Goal: Transaction & Acquisition: Purchase product/service

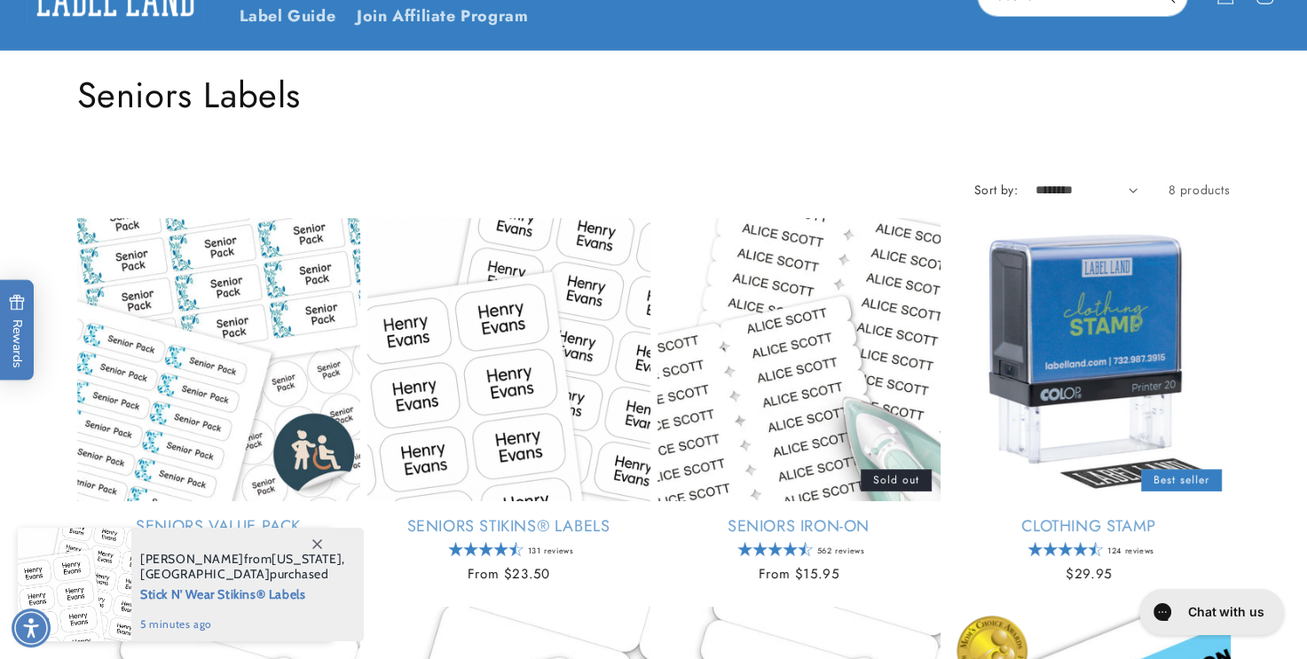
scroll to position [295, 0]
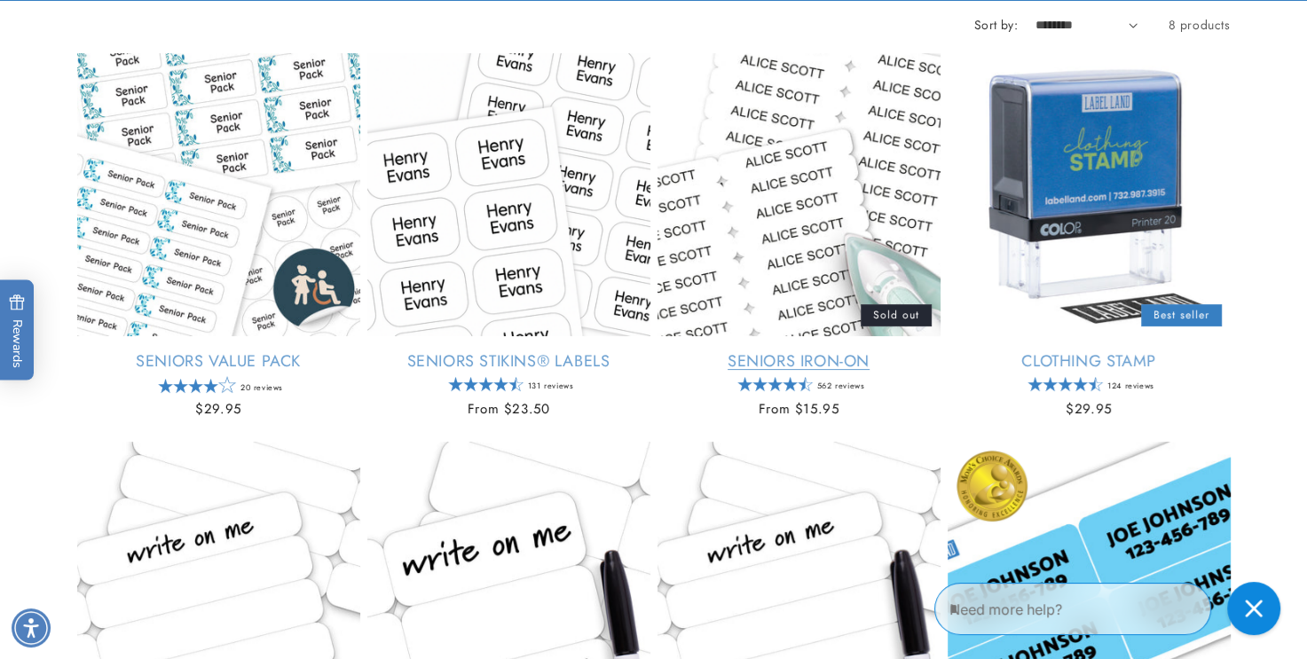
click at [792, 358] on link "Seniors Iron-On" at bounding box center [798, 361] width 283 height 20
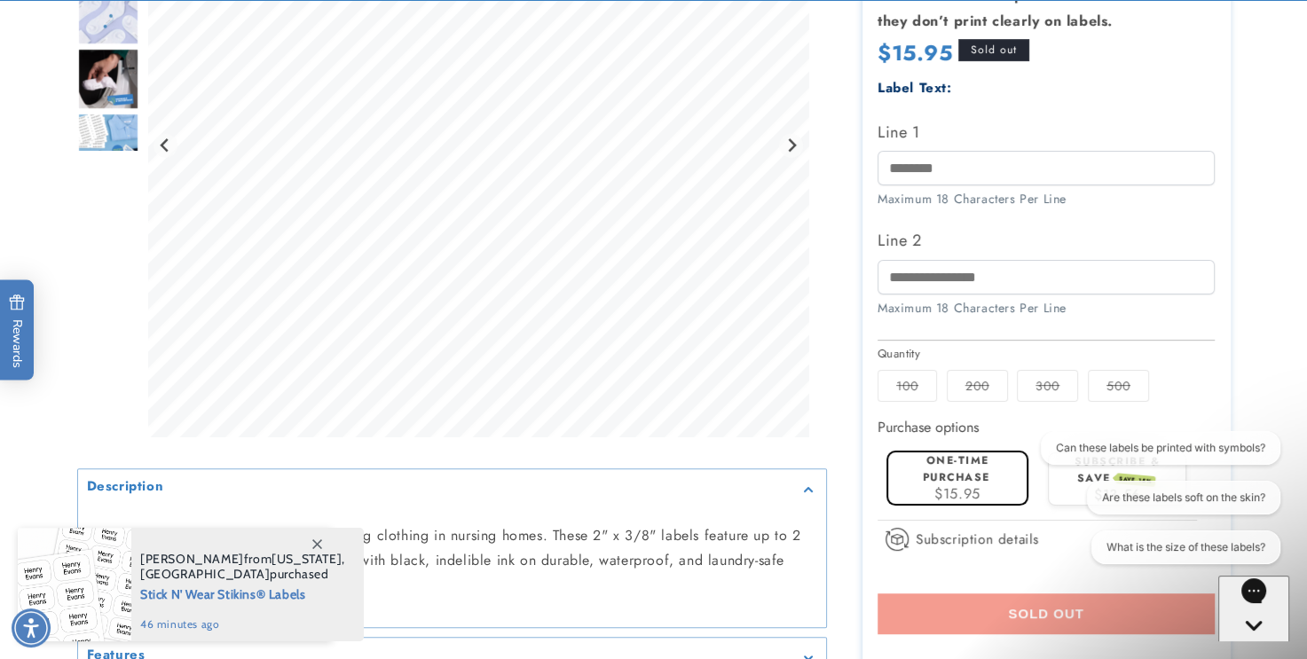
scroll to position [492, 0]
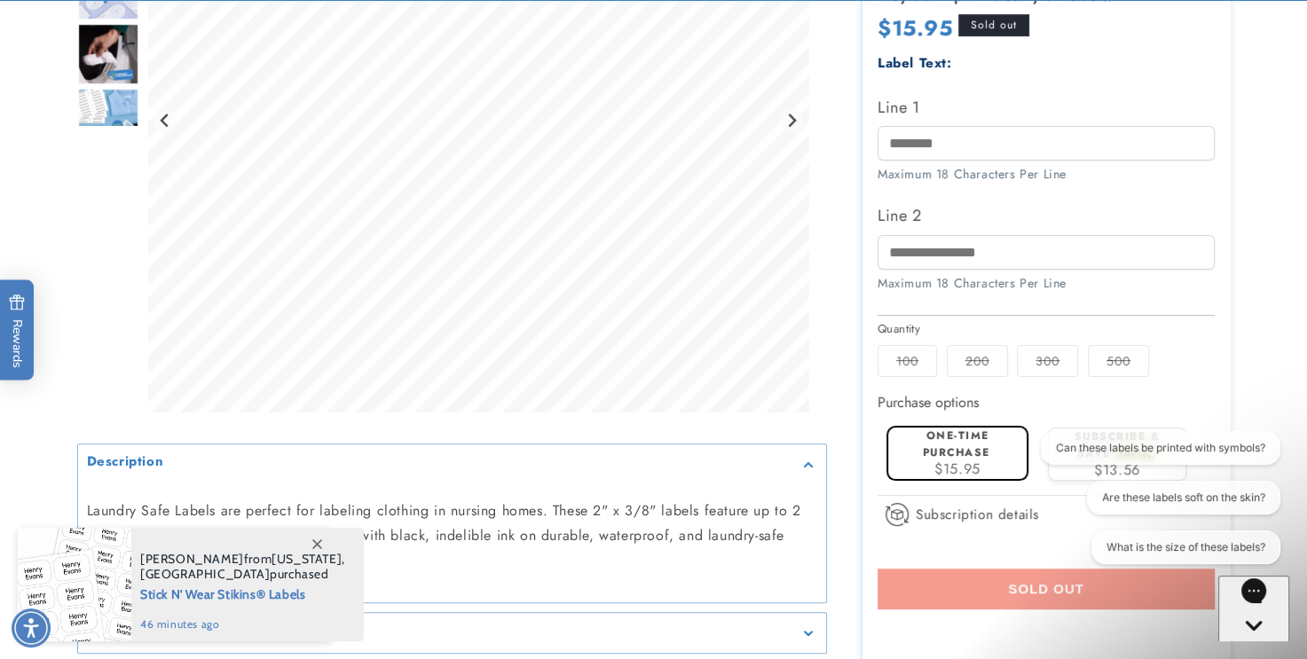
click at [983, 450] on label "One-time purchase" at bounding box center [956, 444] width 67 height 33
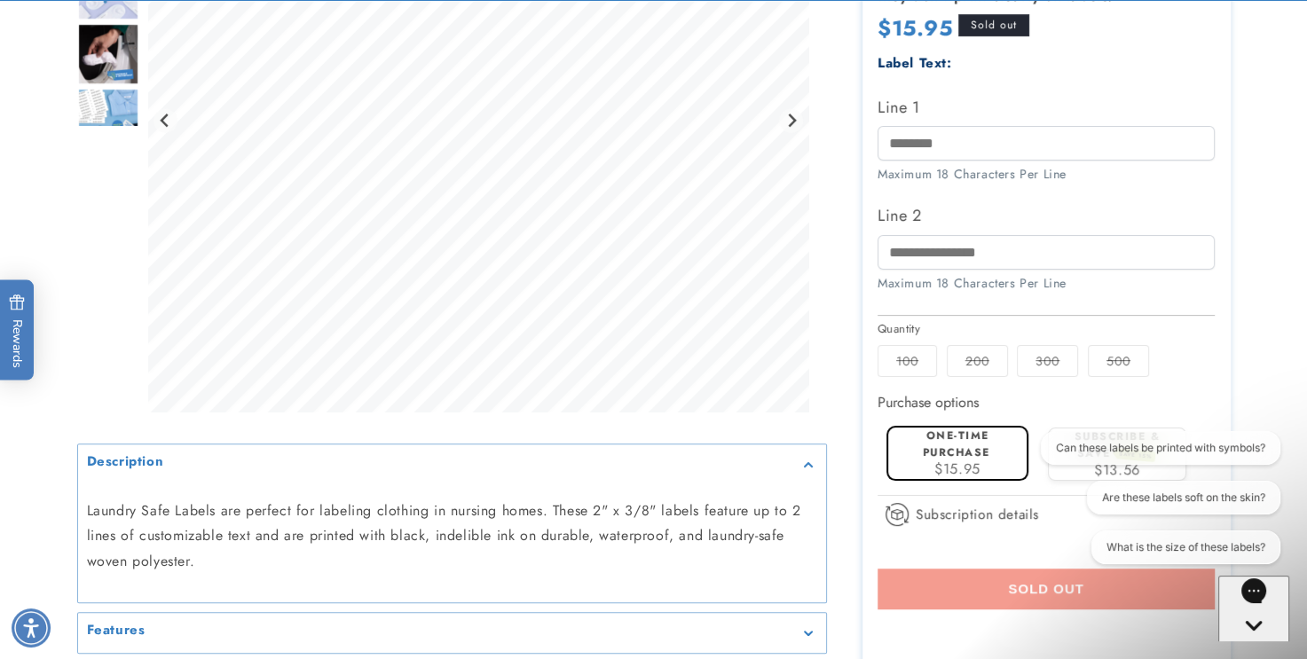
click at [987, 358] on label "200 Variant sold out or unavailable" at bounding box center [977, 361] width 61 height 32
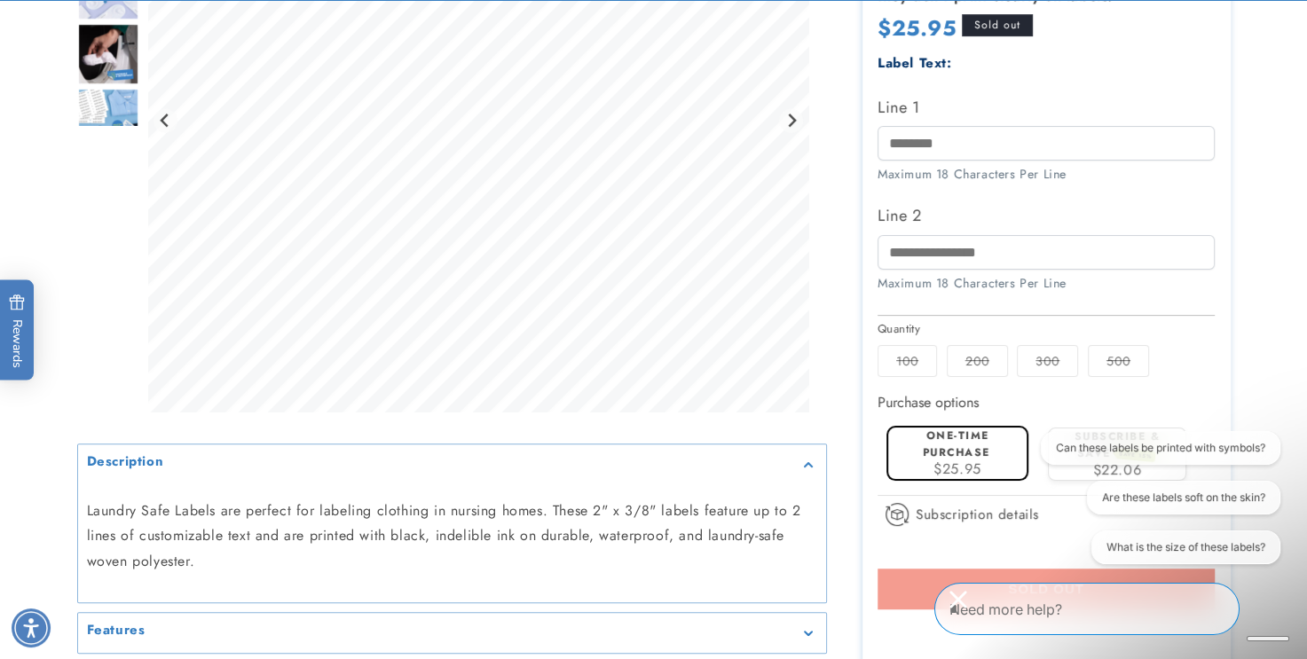
drag, startPoint x: 987, startPoint y: 358, endPoint x: 1047, endPoint y: 354, distance: 59.5
click at [1047, 354] on fieldset "Quantity 100 Variant sold out or unavailable 200 Variant sold out or unavailabl…" at bounding box center [1045, 349] width 337 height 59
click at [1047, 354] on label "300 Variant sold out or unavailable" at bounding box center [1047, 361] width 61 height 32
click at [1115, 344] on fieldset "Quantity 100 Variant sold out or unavailable 200 Variant sold out or unavailabl…" at bounding box center [1045, 349] width 337 height 59
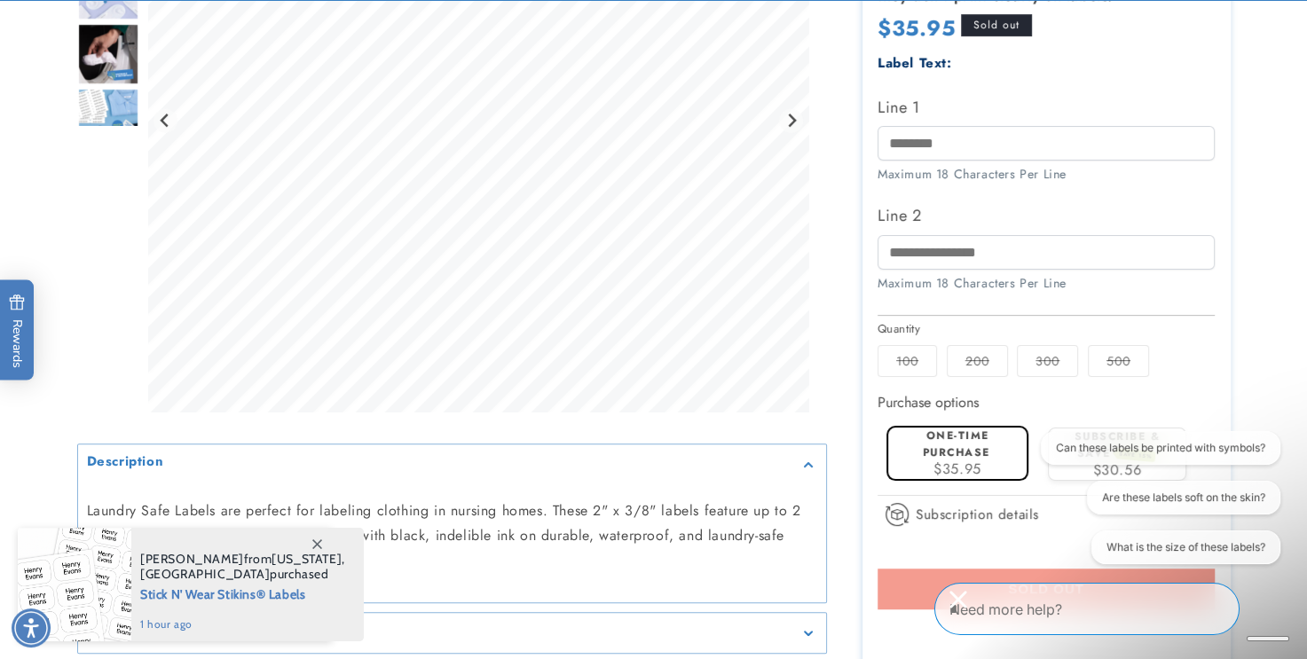
click at [898, 357] on label "100 Variant sold out or unavailable" at bounding box center [906, 361] width 59 height 32
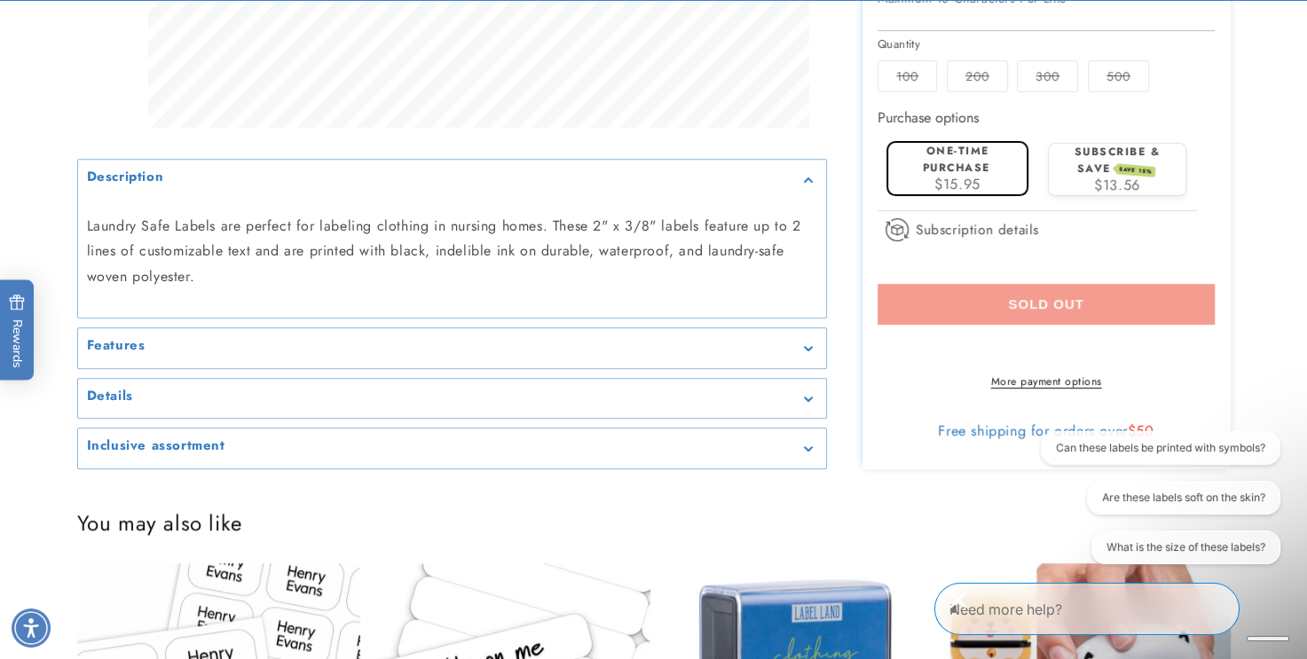
scroll to position [794, 0]
